Goal: Information Seeking & Learning: Learn about a topic

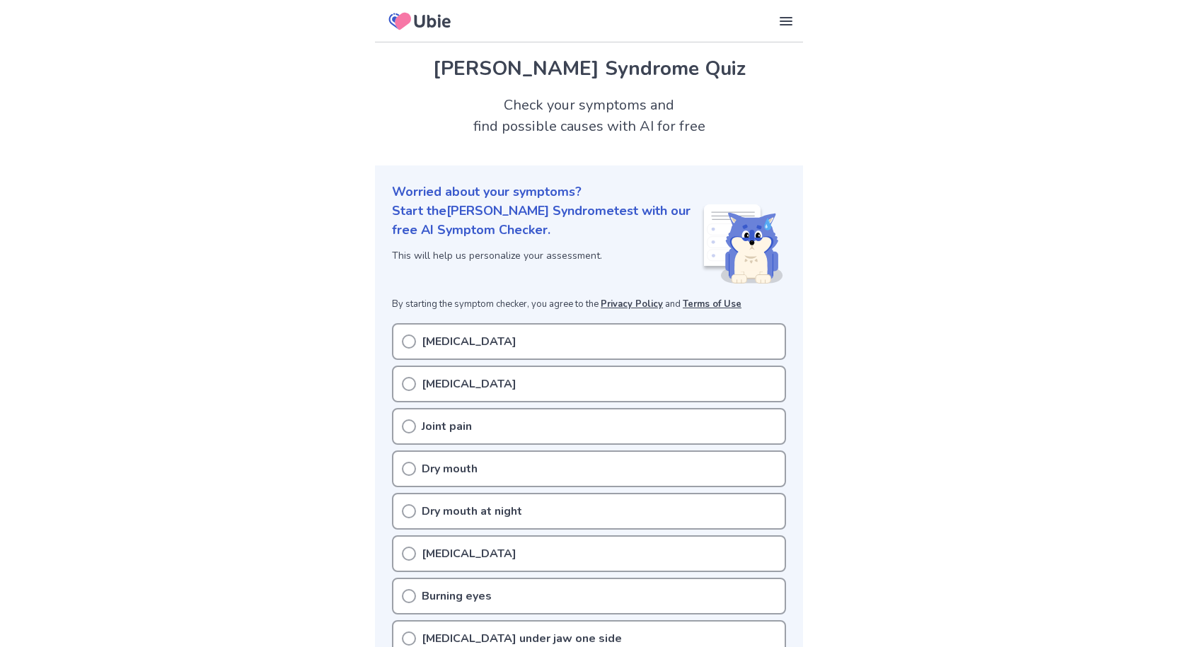
click at [415, 328] on div "[MEDICAL_DATA]" at bounding box center [589, 341] width 394 height 37
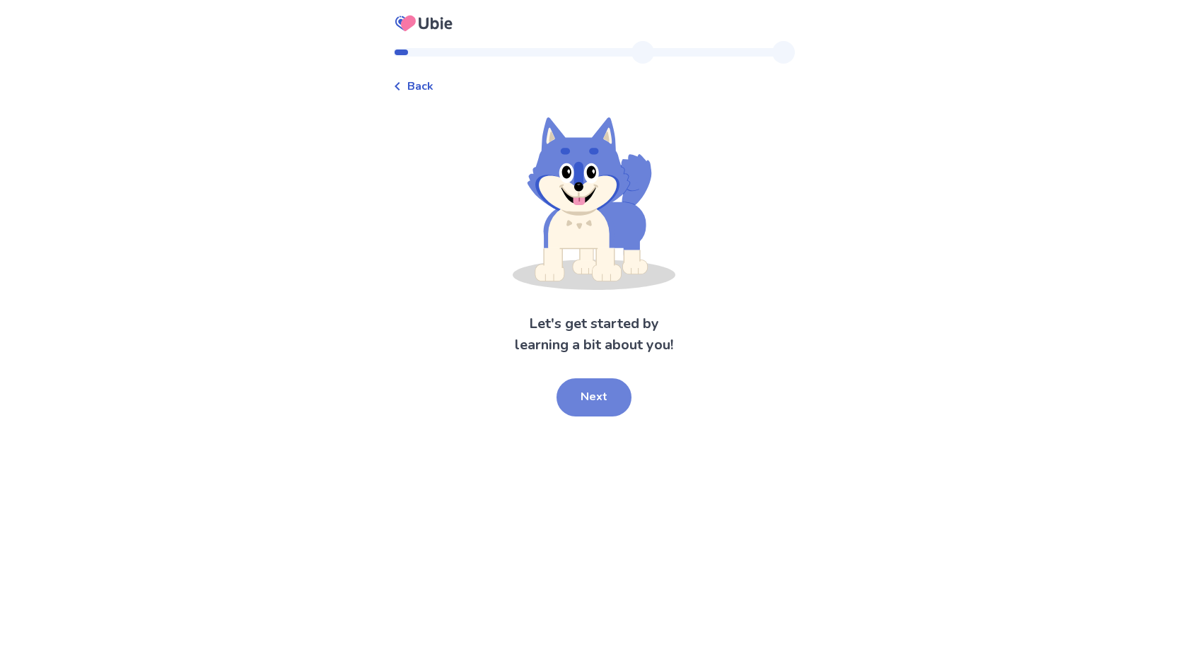
click at [608, 397] on button "Next" at bounding box center [594, 397] width 75 height 38
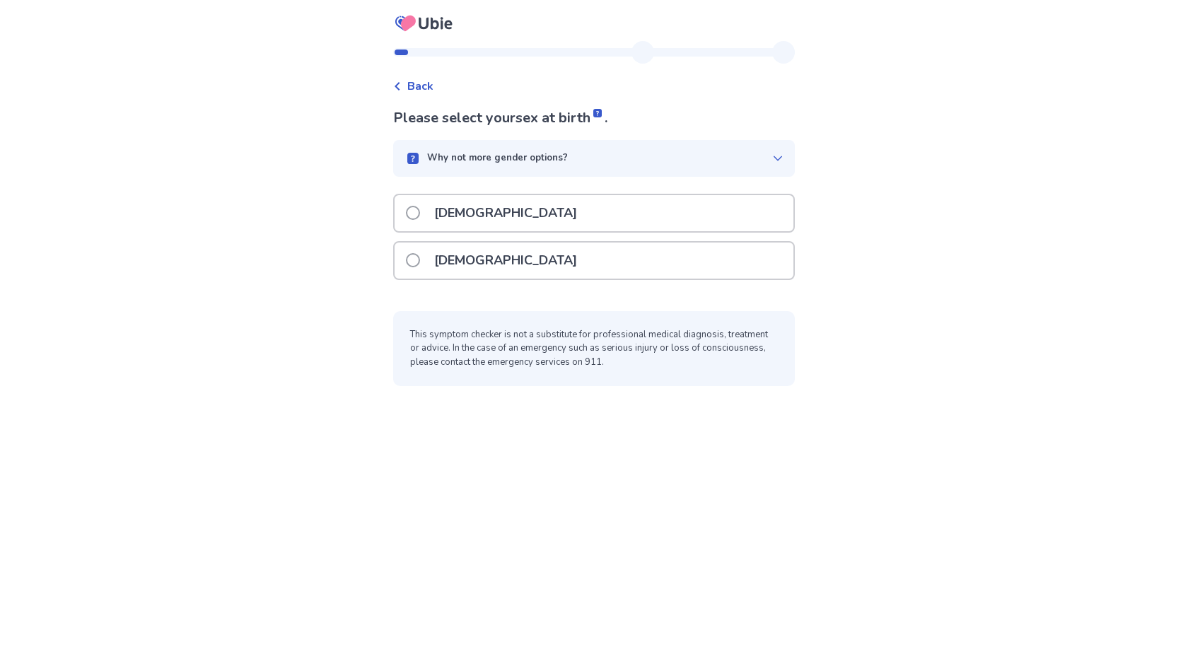
click at [453, 207] on p "Male" at bounding box center [506, 213] width 160 height 36
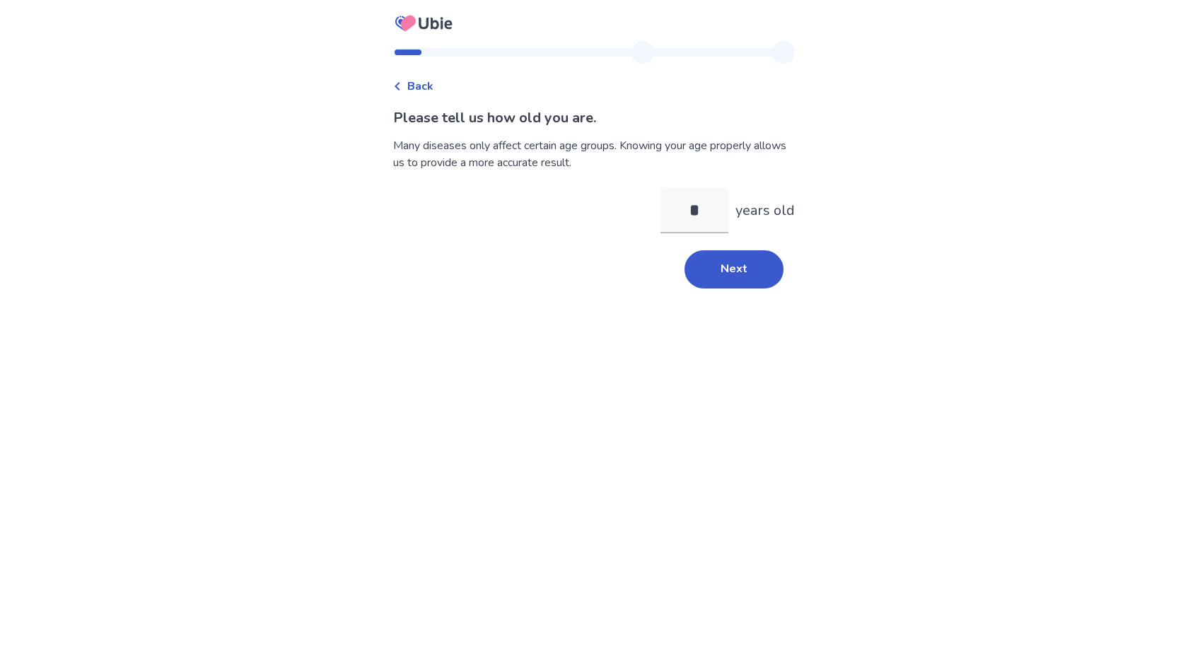
type input "**"
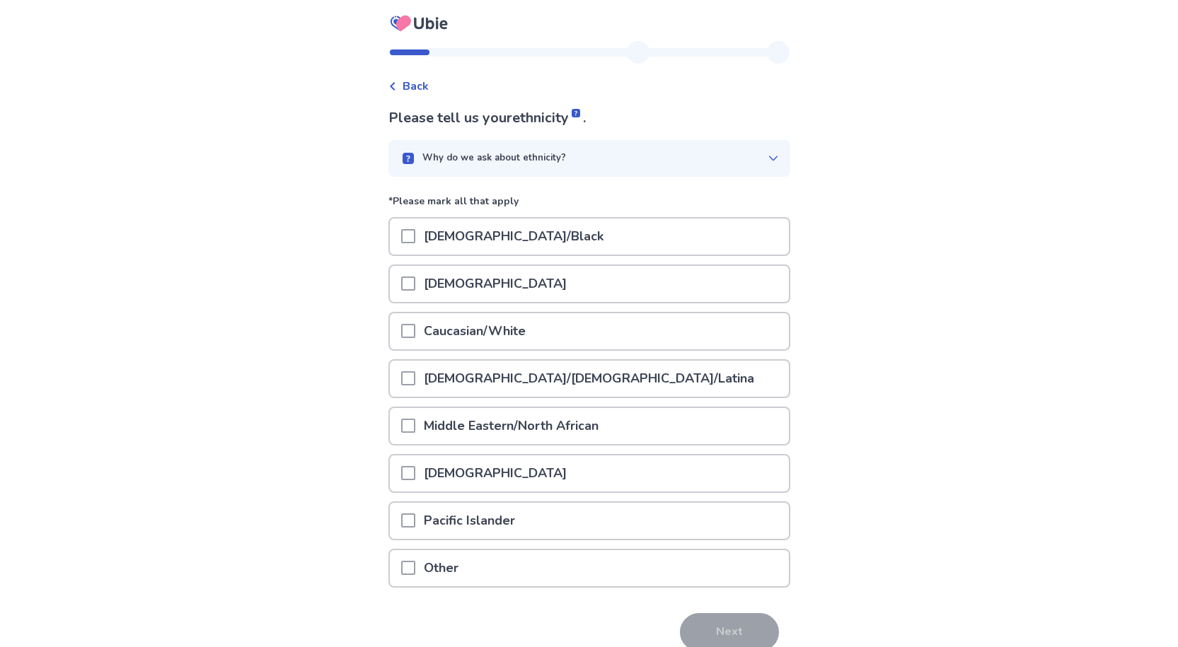
click at [415, 340] on div at bounding box center [408, 331] width 14 height 36
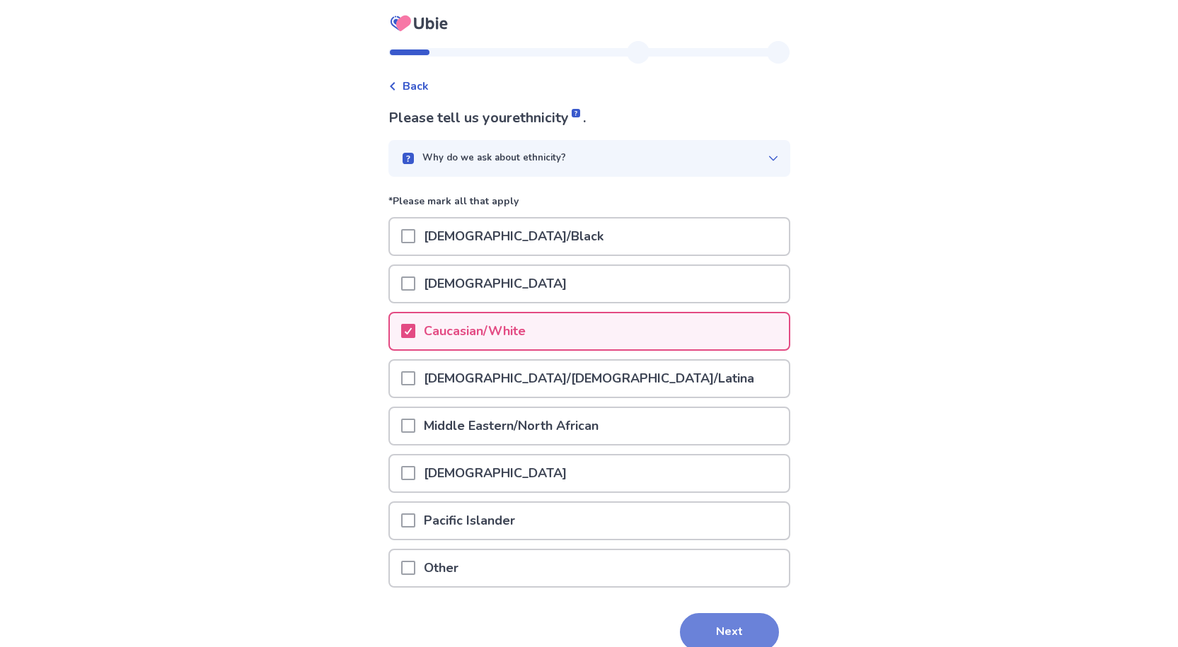
click at [694, 613] on button "Next" at bounding box center [729, 632] width 99 height 38
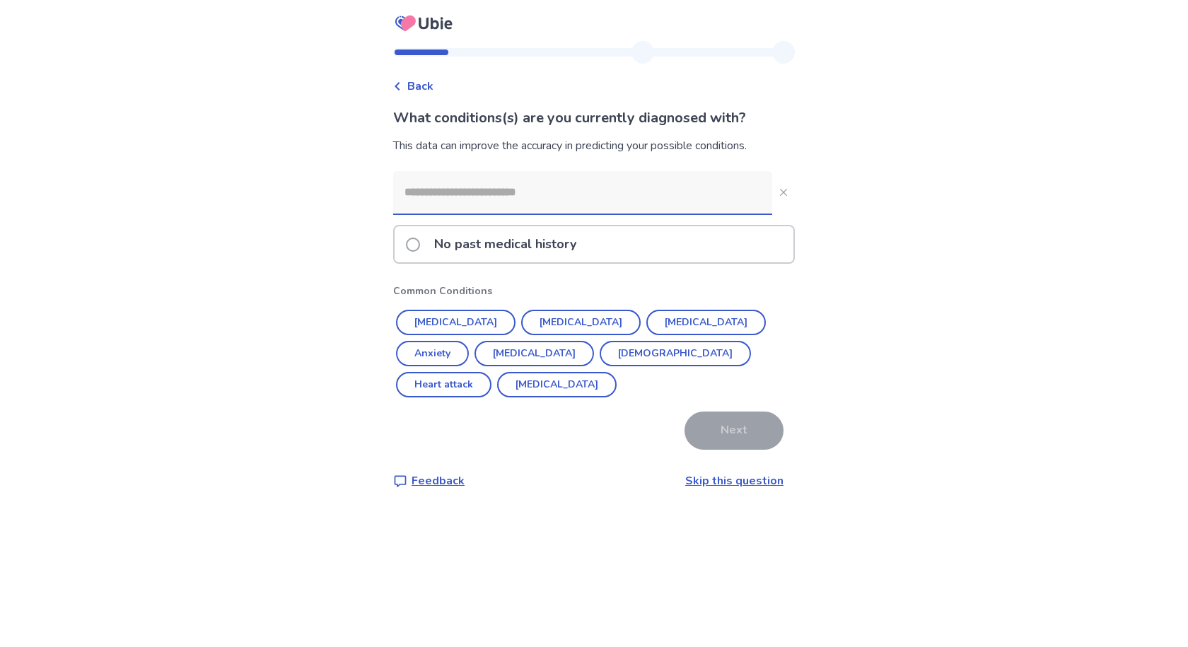
click at [441, 244] on p "No past medical history" at bounding box center [505, 244] width 159 height 36
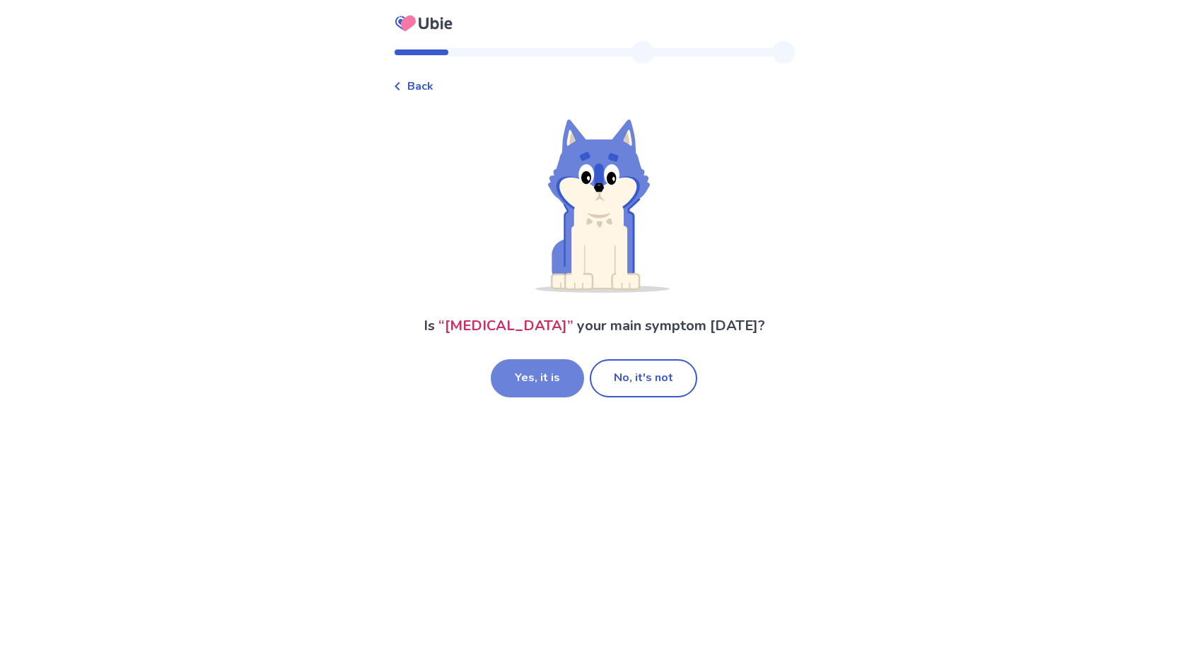
click at [572, 375] on button "Yes, it is" at bounding box center [537, 378] width 93 height 38
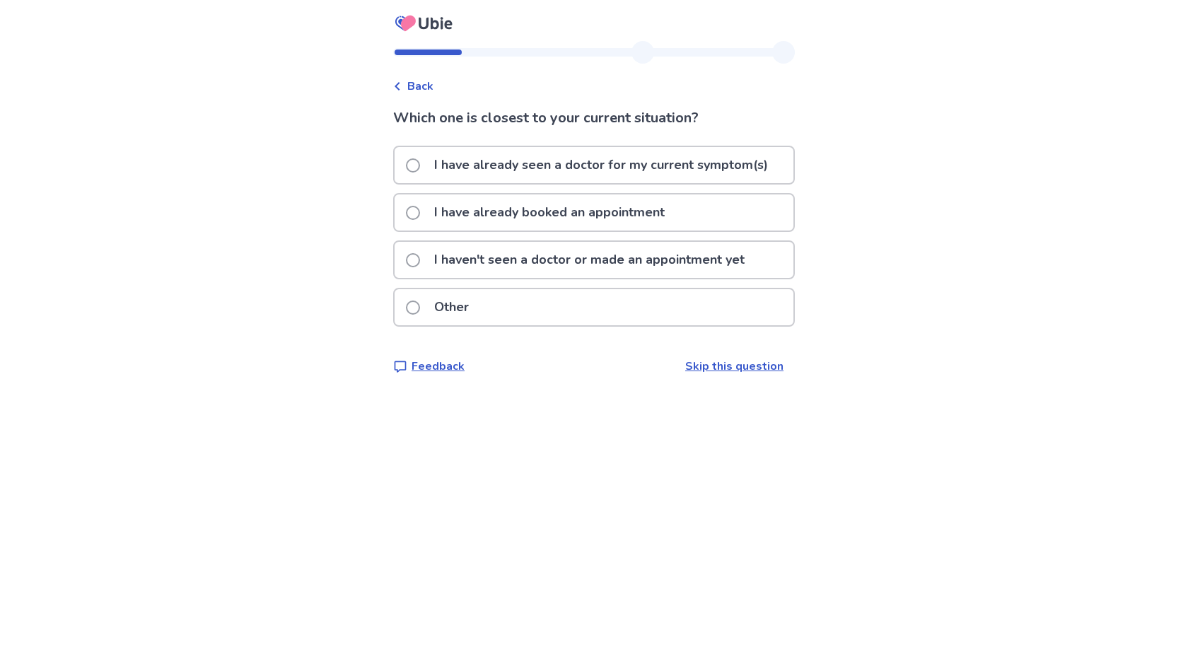
click at [393, 88] on div "Back Which one is closest to your current situation? I have already seen a doct…" at bounding box center [594, 219] width 424 height 356
